Goal: Task Accomplishment & Management: Use online tool/utility

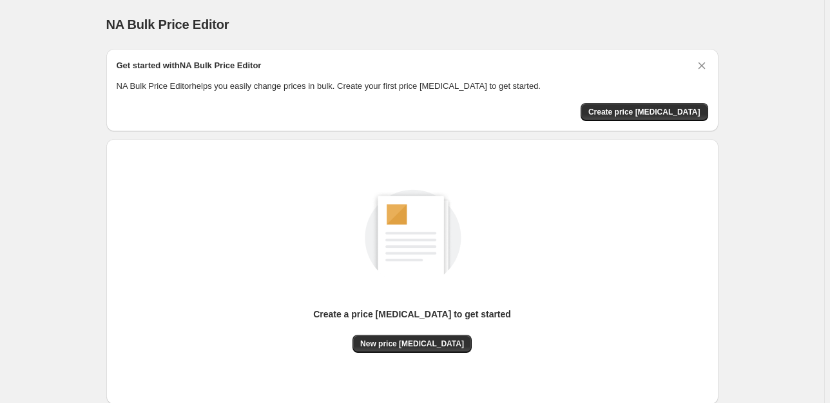
click at [403, 334] on div "Create a price [MEDICAL_DATA] to get started" at bounding box center [412, 321] width 198 height 27
click at [403, 339] on span "New price [MEDICAL_DATA]" at bounding box center [412, 344] width 104 height 10
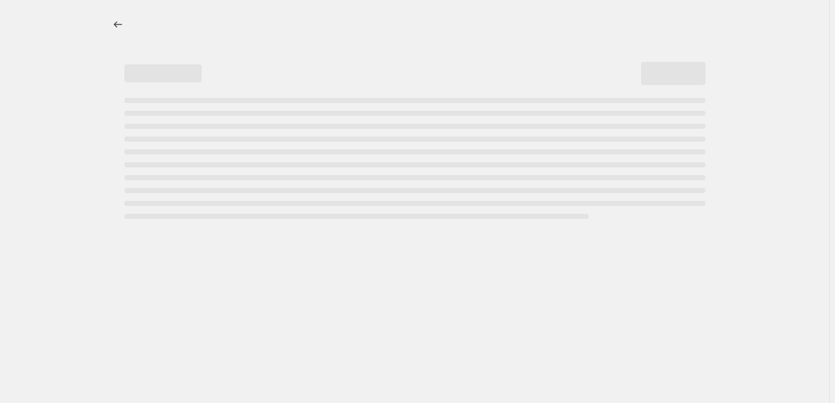
select select "percentage"
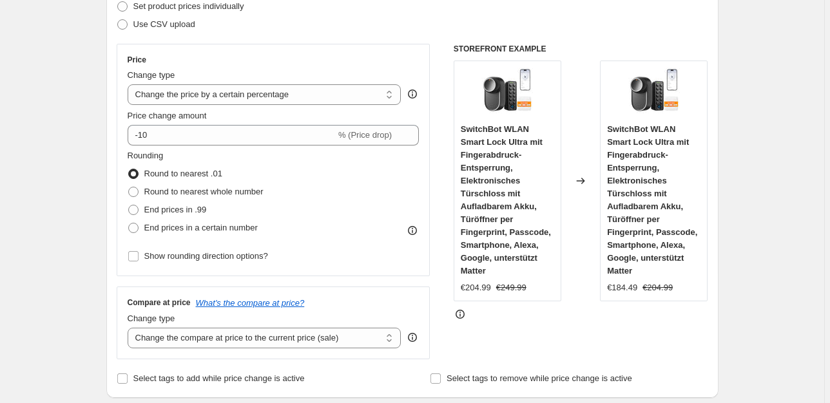
scroll to position [207, 0]
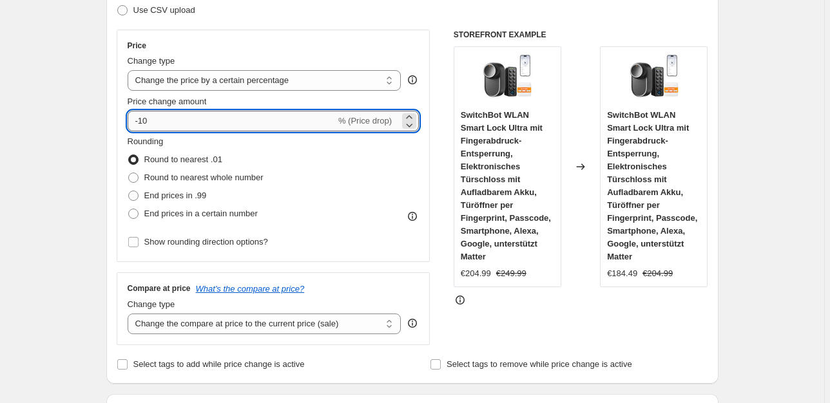
click at [233, 119] on input "-10" at bounding box center [232, 121] width 208 height 21
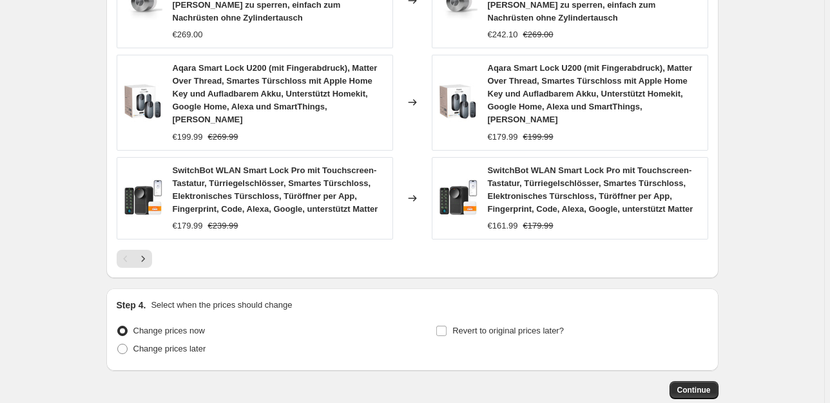
scroll to position [1046, 0]
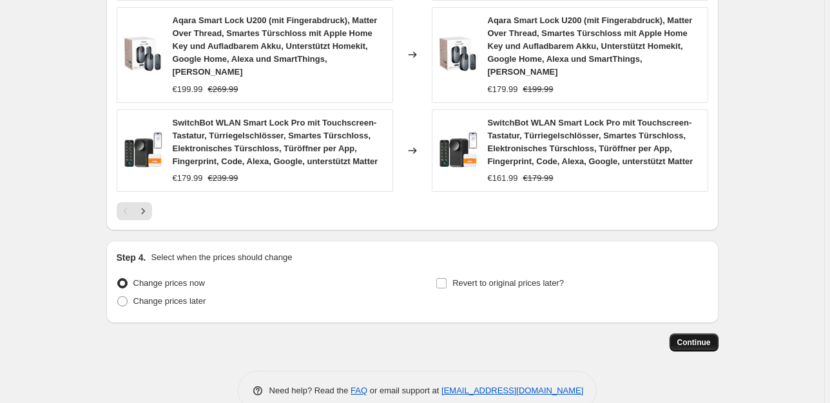
type input "-30"
click at [709, 338] on span "Continue" at bounding box center [694, 343] width 34 height 10
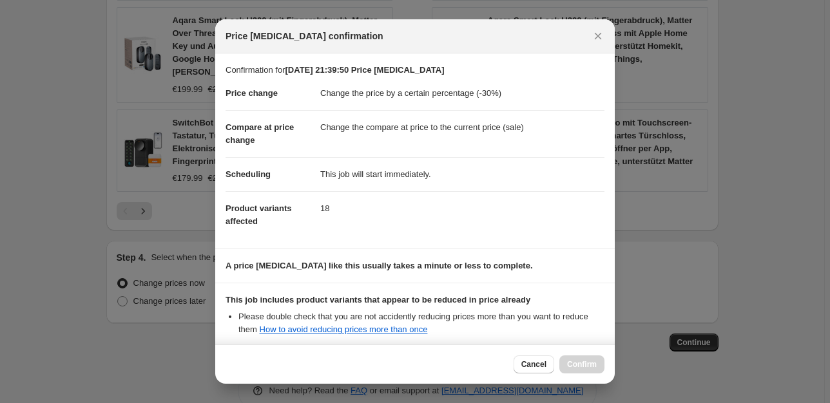
click at [592, 365] on div "Cancel Confirm" at bounding box center [559, 365] width 91 height 18
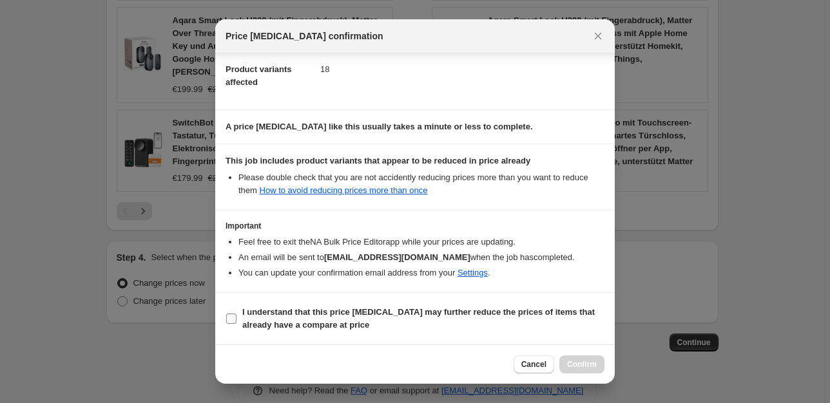
click at [569, 320] on span "I understand that this price [MEDICAL_DATA] may further reduce the prices of it…" at bounding box center [423, 319] width 362 height 26
click at [570, 319] on span "I understand that this price [MEDICAL_DATA] may further reduce the prices of it…" at bounding box center [423, 319] width 362 height 26
click at [236, 319] on input "I understand that this price [MEDICAL_DATA] may further reduce the prices of it…" at bounding box center [231, 319] width 10 height 10
checkbox input "true"
click at [579, 365] on span "Confirm" at bounding box center [582, 365] width 30 height 10
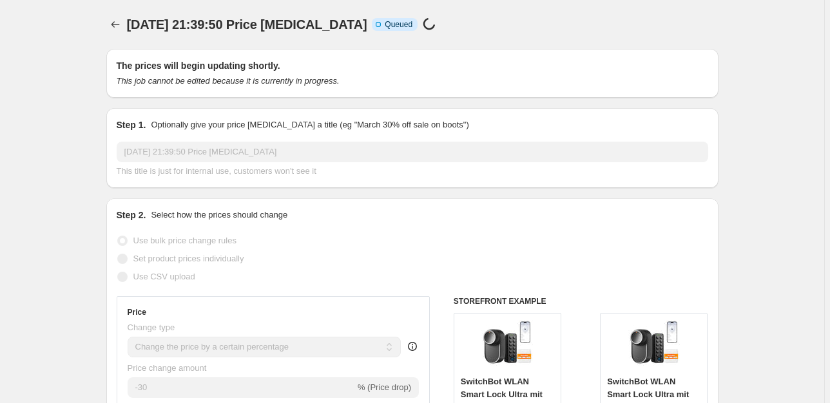
scroll to position [1046, 0]
